Goal: Task Accomplishment & Management: Manage account settings

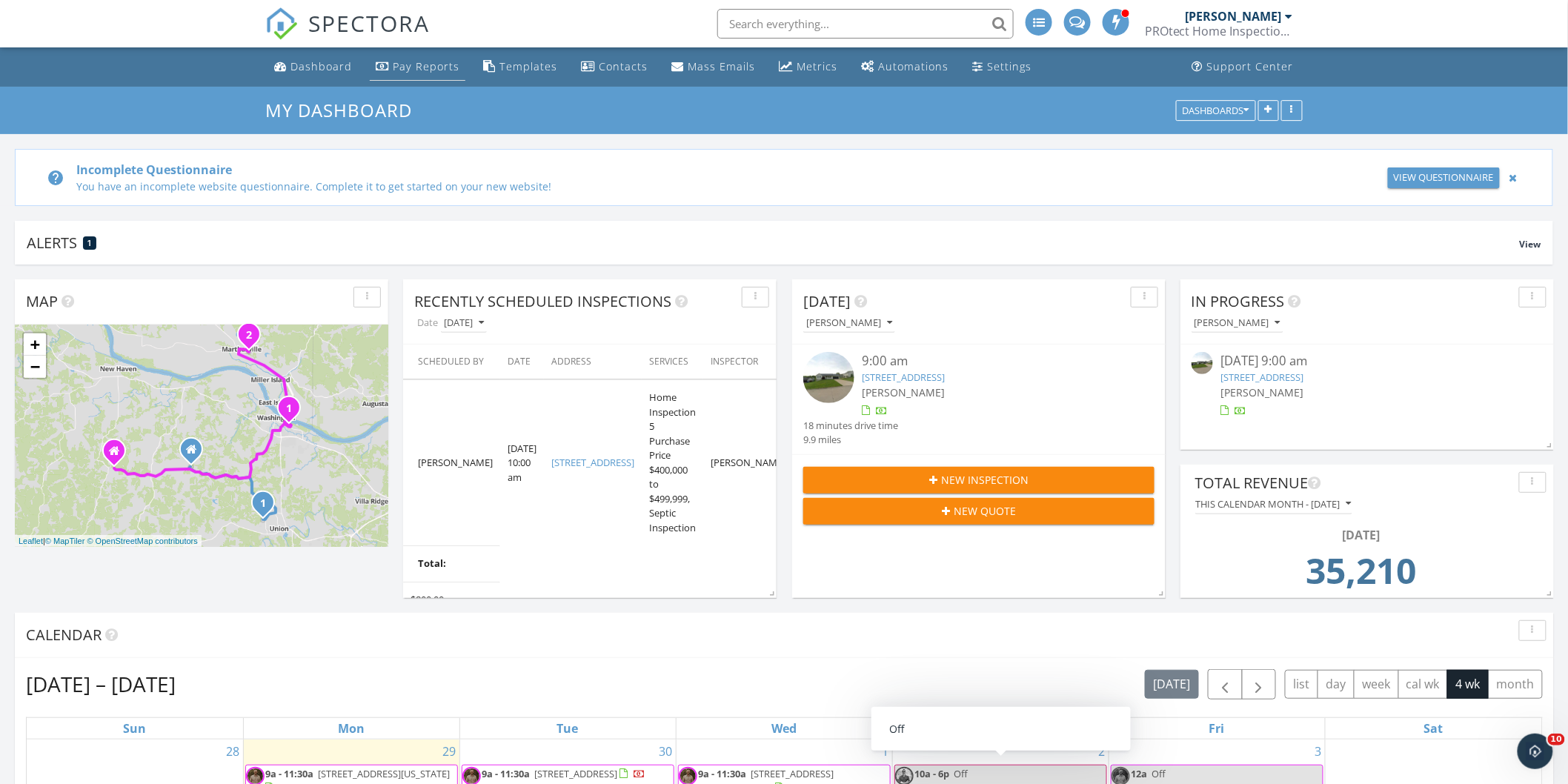
click at [424, 69] on div "Pay Reports" at bounding box center [425, 66] width 67 height 14
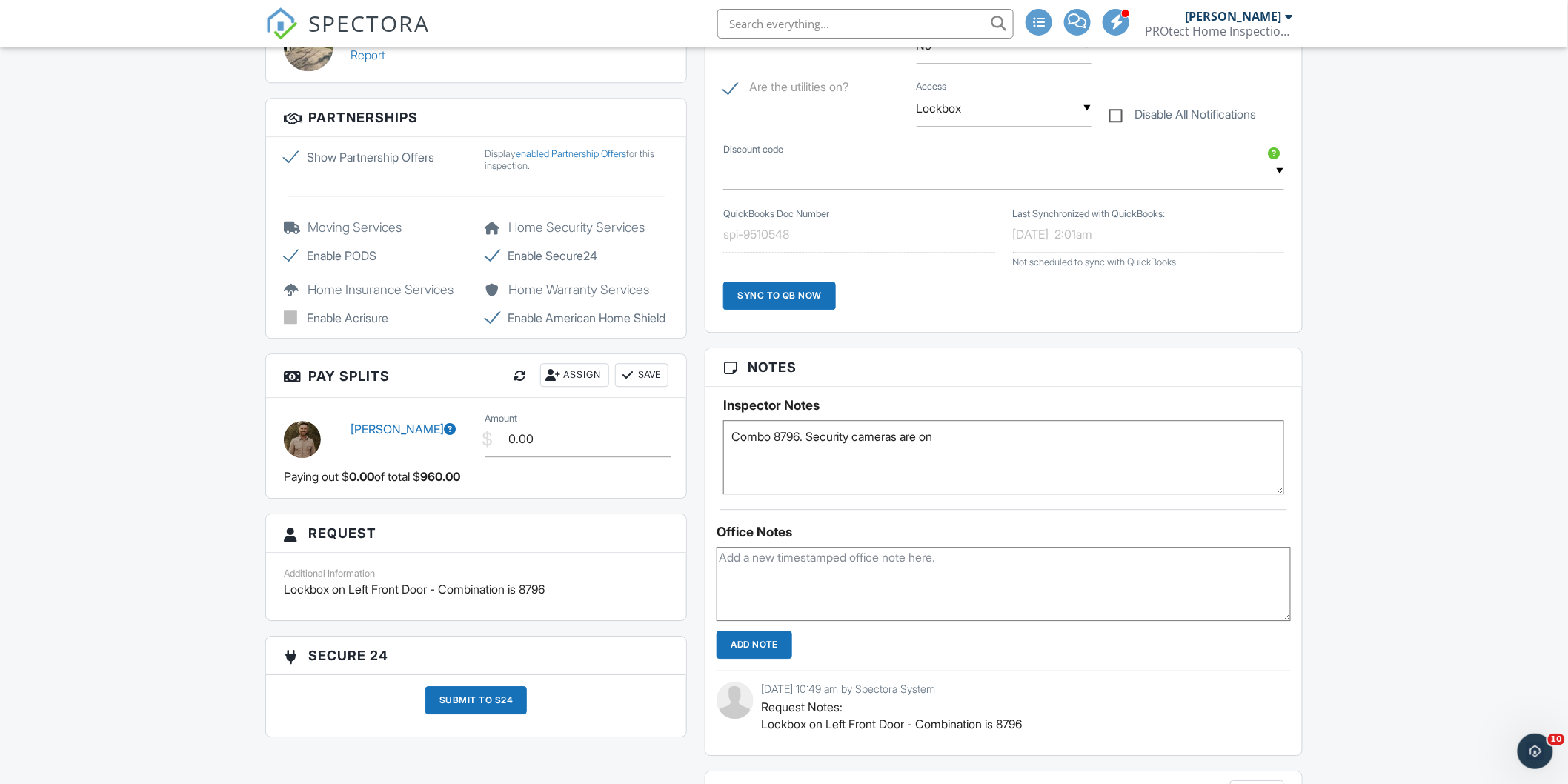
scroll to position [1460, 0]
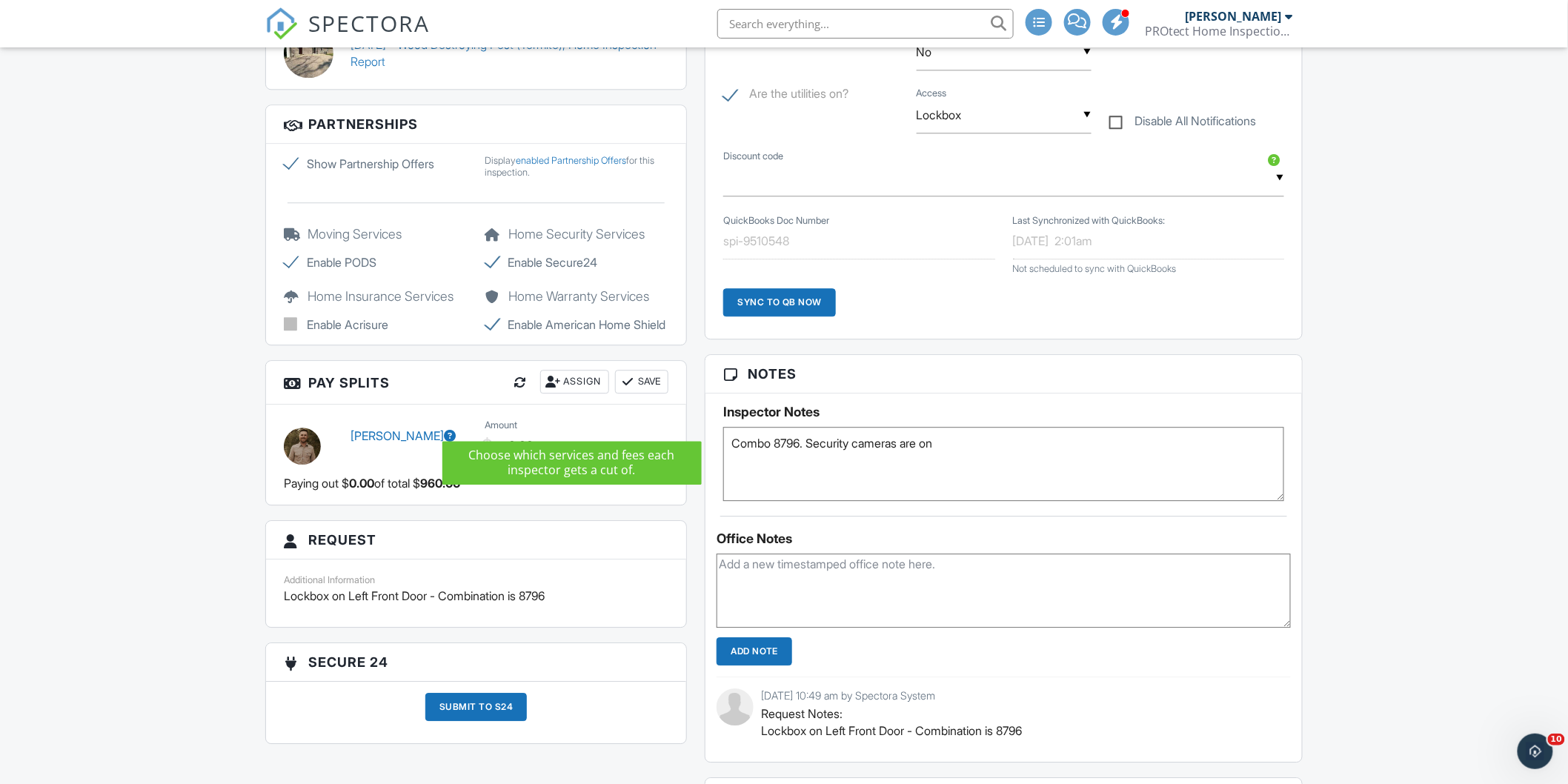
click at [513, 390] on div at bounding box center [520, 382] width 15 height 15
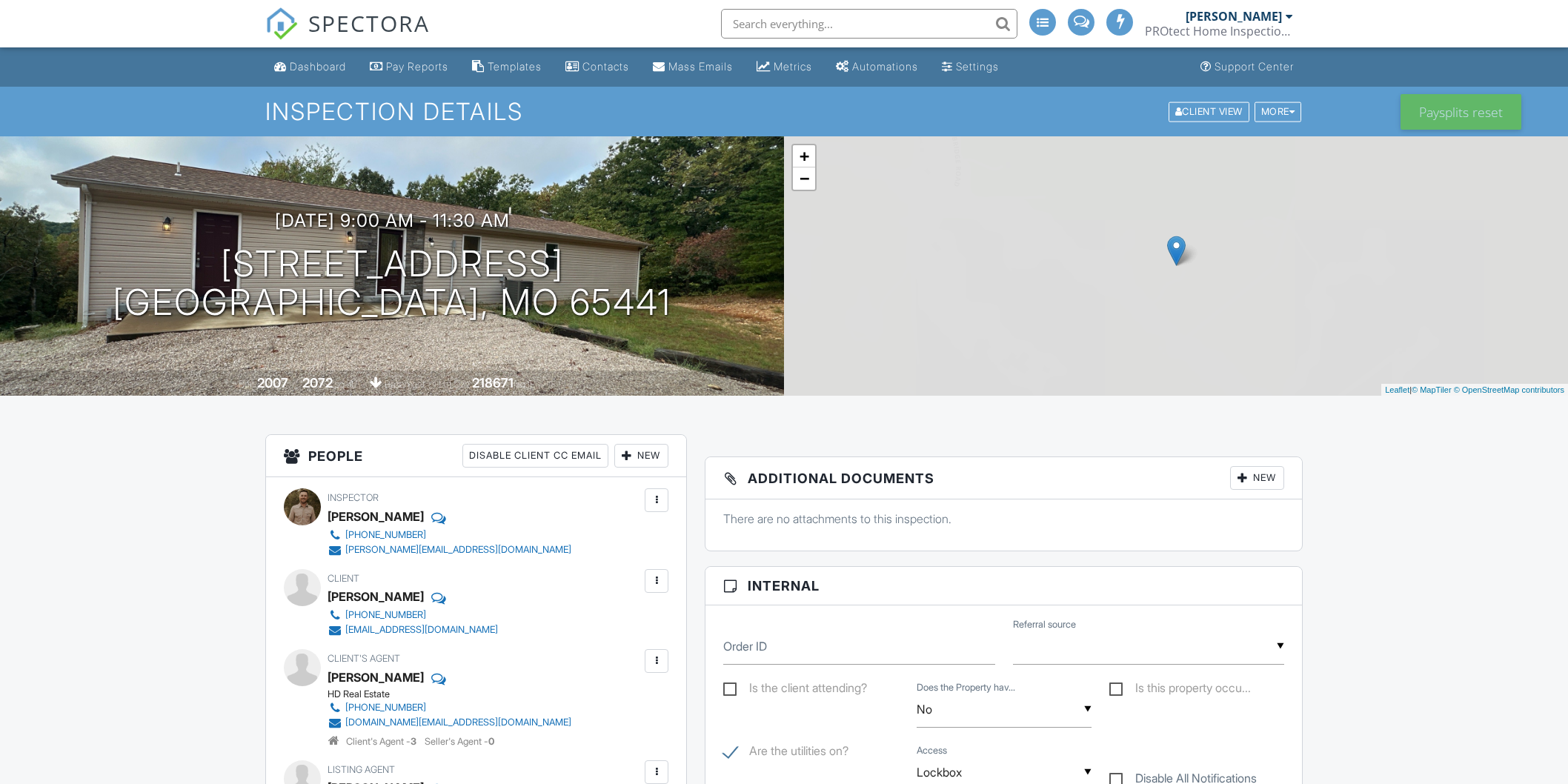
scroll to position [1564, 0]
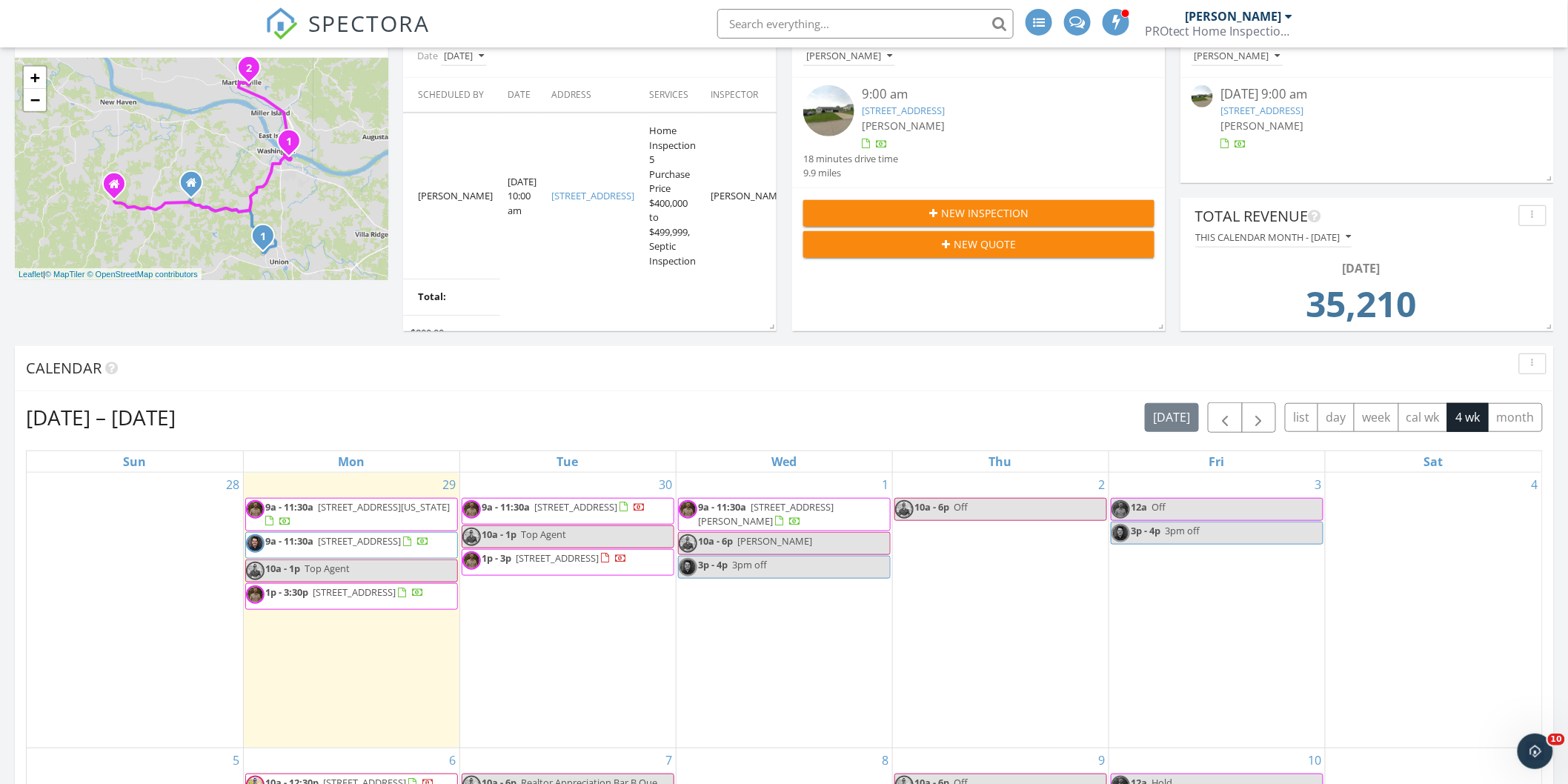
scroll to position [329, 0]
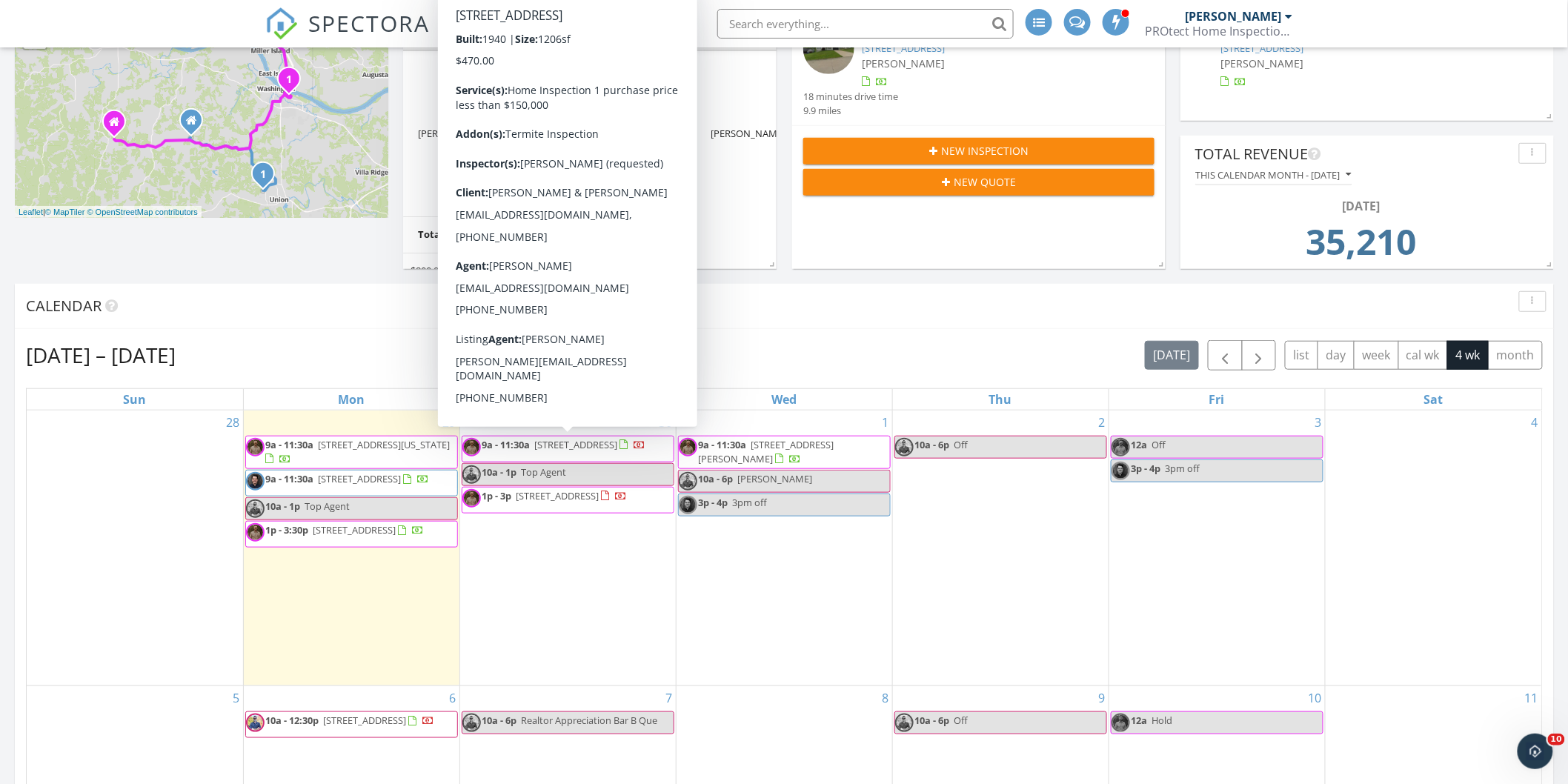
click at [531, 448] on link "9a - 11:30a [STREET_ADDRESS]" at bounding box center [564, 444] width 164 height 13
